Goal: Task Accomplishment & Management: Manage account settings

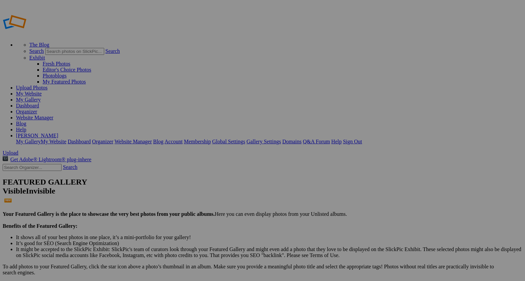
click at [18, 150] on span "Upload" at bounding box center [11, 153] width 16 height 6
type input "2"
paste input "Autumn Grazing""
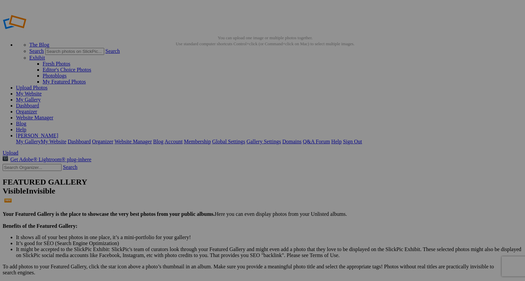
type input "A"
paste input "Autumn Reverie"
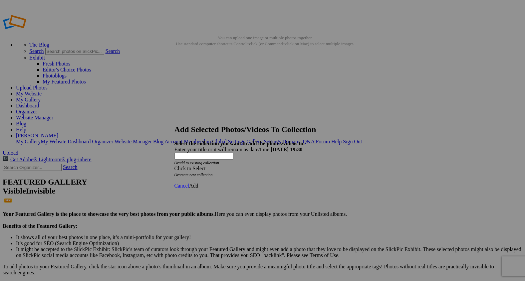
type input "Autumn Reverie"
click at [174, 166] on span at bounding box center [174, 169] width 0 height 6
click at [226, 181] on link "Homepage" at bounding box center [214, 178] width 23 height 6
click at [198, 183] on span "Add" at bounding box center [193, 186] width 9 height 6
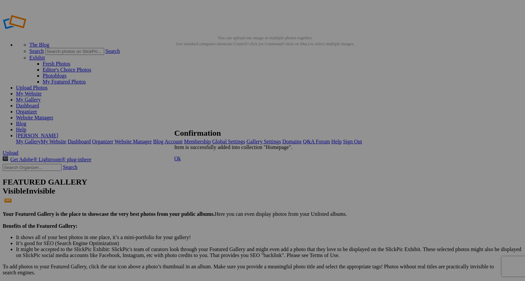
click at [181, 161] on span "Ok" at bounding box center [177, 159] width 7 height 6
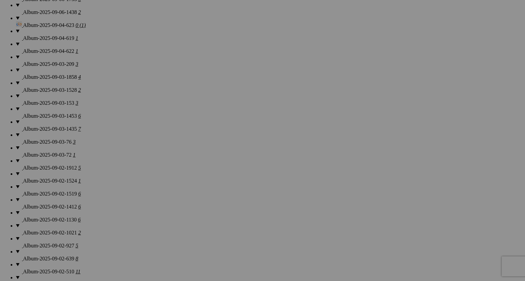
scroll to position [729, 0]
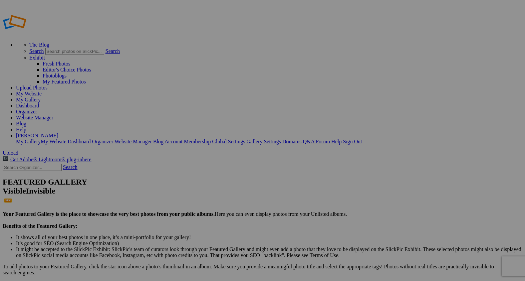
drag, startPoint x: 300, startPoint y: 107, endPoint x: 368, endPoint y: 100, distance: 67.9
drag, startPoint x: 188, startPoint y: 186, endPoint x: 328, endPoint y: 96, distance: 166.1
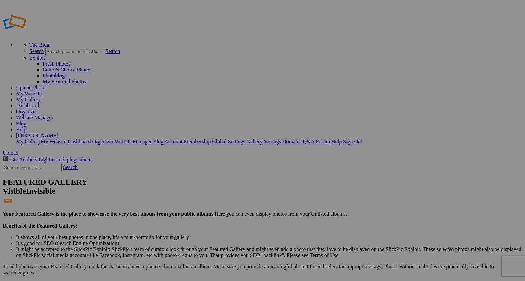
click at [18, 150] on span "Upload" at bounding box center [11, 153] width 16 height 6
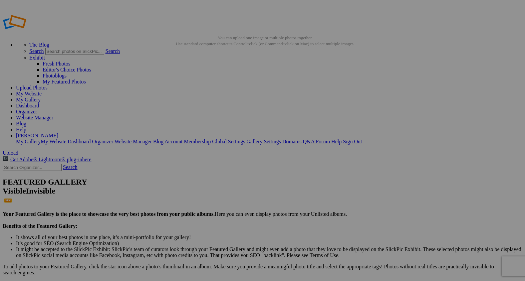
type input "2"
paste input "Eyes of October"
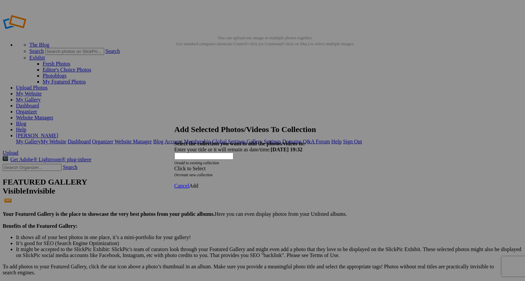
type input "Eyes of October"
click at [174, 166] on span at bounding box center [174, 169] width 0 height 6
click at [226, 181] on link "Homepage" at bounding box center [214, 178] width 23 height 6
click at [198, 183] on span "Add" at bounding box center [193, 186] width 9 height 6
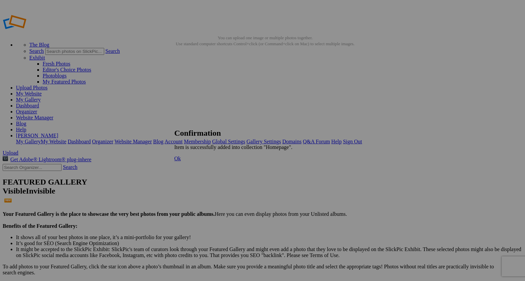
click at [181, 161] on span "Ok" at bounding box center [177, 159] width 7 height 6
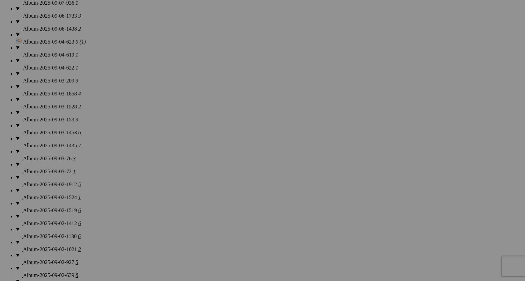
scroll to position [764, 0]
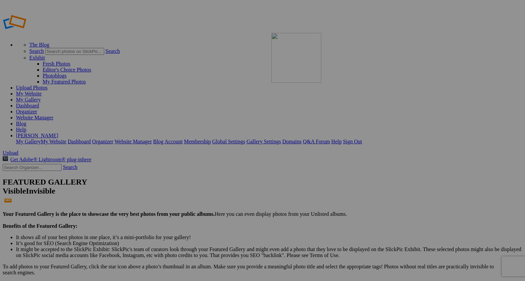
drag, startPoint x: 119, startPoint y: 107, endPoint x: 370, endPoint y: 82, distance: 252.2
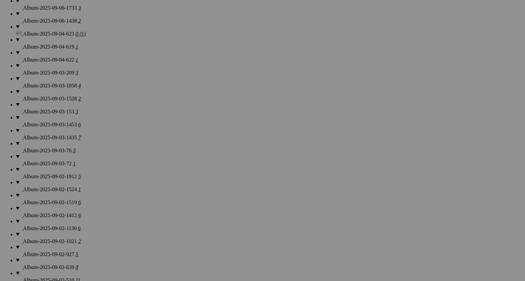
scroll to position [764, 0]
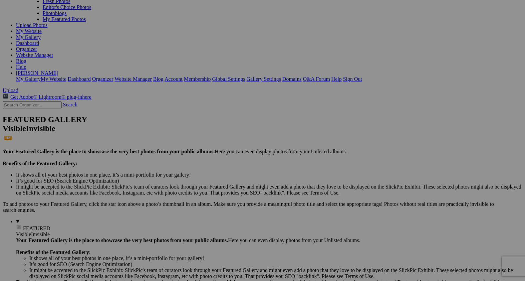
scroll to position [69, 0]
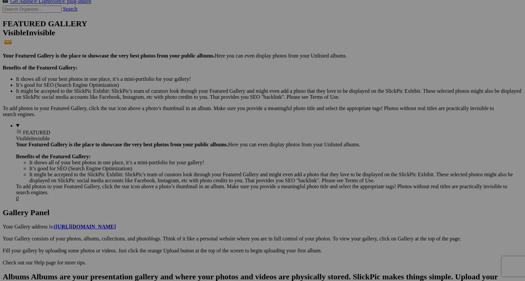
scroll to position [160, 0]
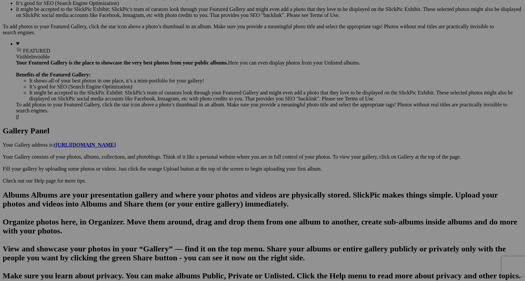
scroll to position [0, 0]
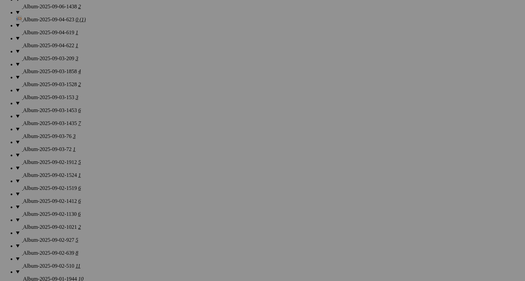
scroll to position [764, 0]
